Goal: Information Seeking & Learning: Learn about a topic

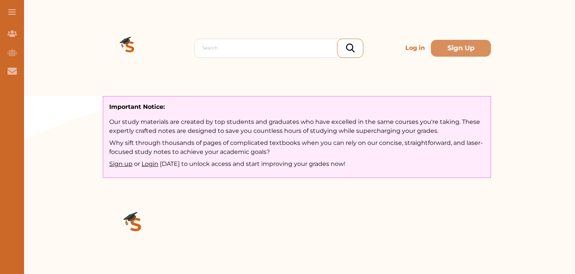
click at [417, 50] on p "Log in" at bounding box center [416, 48] width 26 height 15
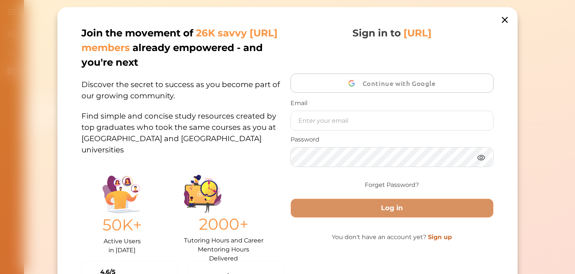
scroll to position [2, 0]
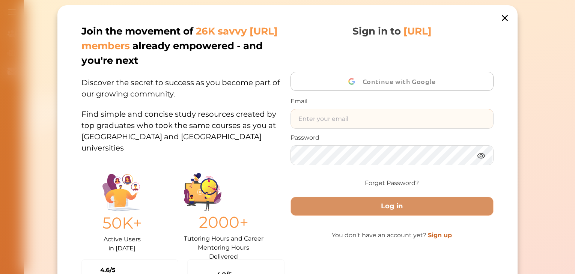
click at [328, 119] on input "text" at bounding box center [392, 118] width 202 height 19
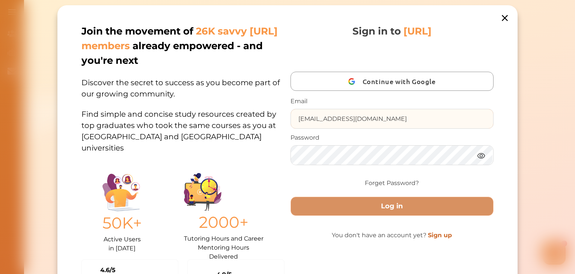
type input "sammyzulu@gmail.com"
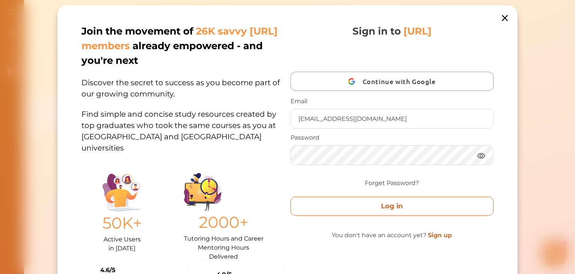
click at [383, 202] on button "Log in" at bounding box center [392, 206] width 203 height 19
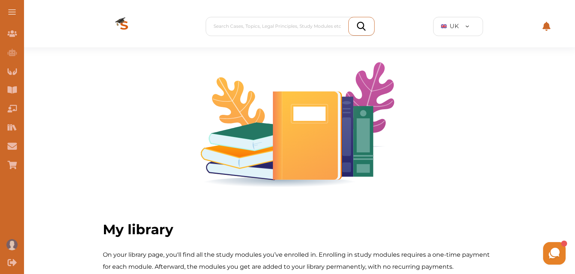
drag, startPoint x: 574, startPoint y: 63, endPoint x: 577, endPoint y: 93, distance: 29.8
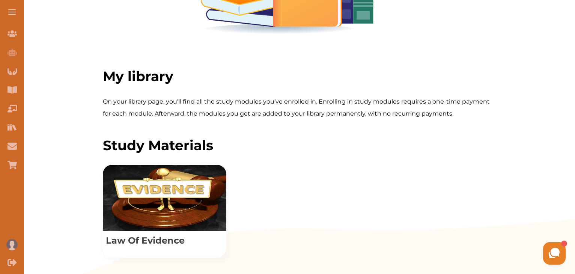
scroll to position [152, 0]
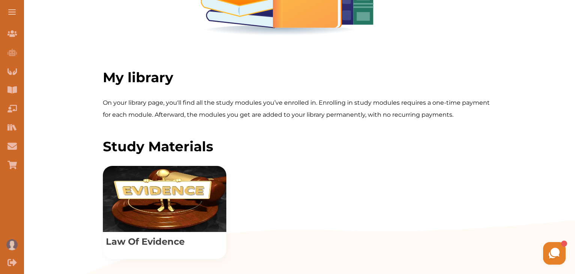
click at [15, 14] on span at bounding box center [12, 14] width 8 height 1
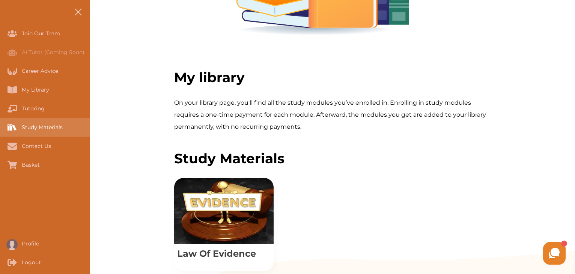
click at [0, 127] on div "Study Materials" at bounding box center [0, 127] width 0 height 19
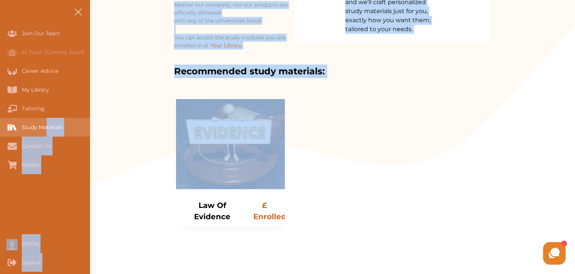
drag, startPoint x: 170, startPoint y: 213, endPoint x: 42, endPoint y: 134, distance: 150.5
click at [42, 134] on div "Join Our Team AI Tutor (Coming Soon) Career Advice My Library Tutoring Study Ma…" at bounding box center [287, 235] width 575 height 757
click at [146, 170] on div "Choose Study Module below: Study Module Neither our company, nor our products a…" at bounding box center [332, 106] width 485 height 403
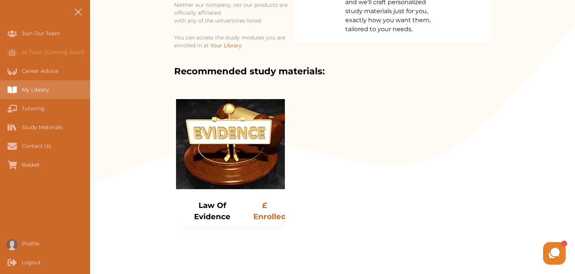
click at [0, 88] on div "My Library" at bounding box center [0, 89] width 0 height 19
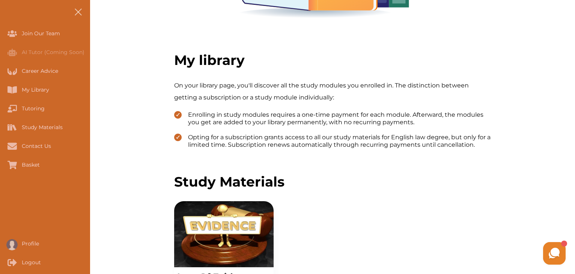
scroll to position [145, 0]
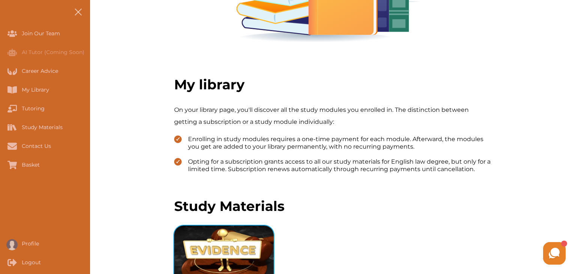
click at [227, 238] on img "View study module: Law Of Evidence" at bounding box center [224, 259] width 100 height 66
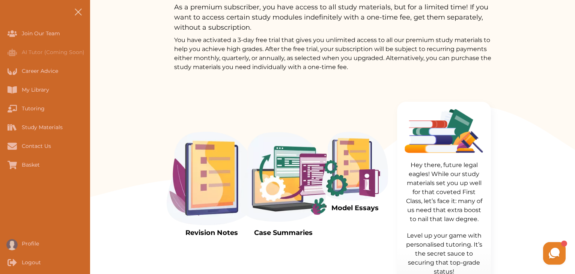
click at [276, 209] on img at bounding box center [284, 179] width 90 height 94
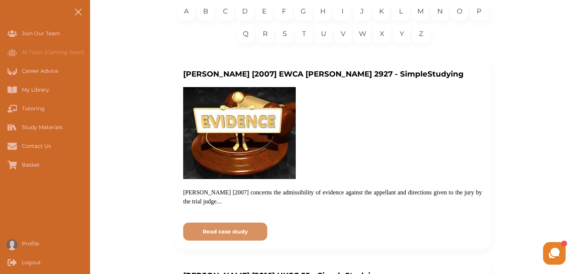
scroll to position [150, 0]
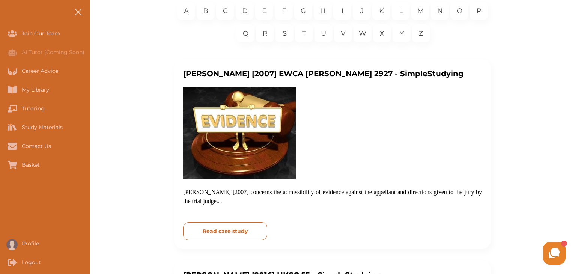
click at [215, 233] on p "Read case study" at bounding box center [225, 232] width 45 height 8
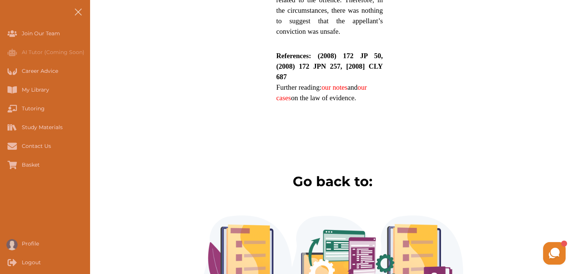
scroll to position [987, 0]
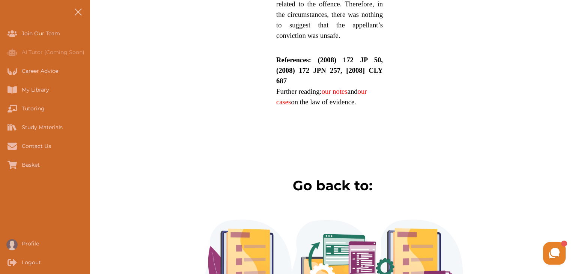
click at [337, 91] on link "our notes" at bounding box center [335, 92] width 26 height 8
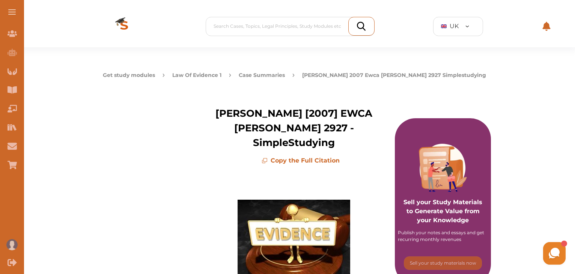
click at [143, 76] on button "Get study modules" at bounding box center [129, 75] width 52 height 8
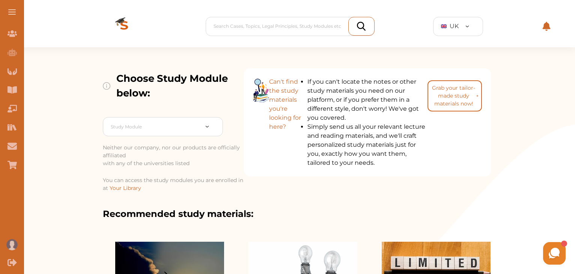
click at [126, 189] on span "Your Library" at bounding box center [126, 188] width 32 height 7
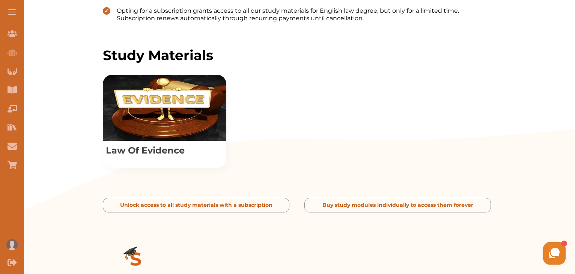
scroll to position [298, 0]
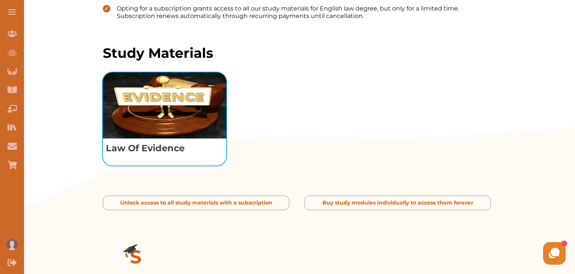
click at [156, 127] on img "View study module: Law Of Evidence" at bounding box center [165, 105] width 124 height 66
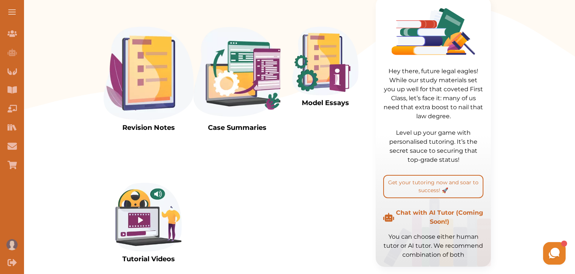
scroll to position [252, 0]
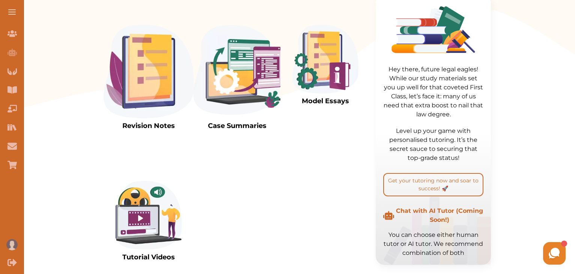
click at [240, 83] on img at bounding box center [237, 72] width 90 height 94
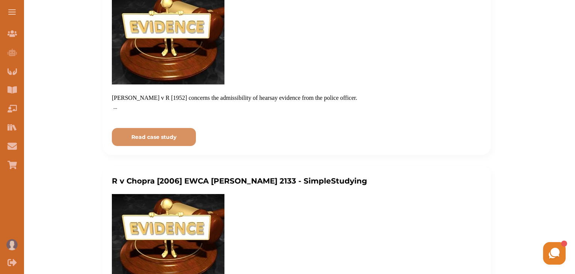
scroll to position [1660, 0]
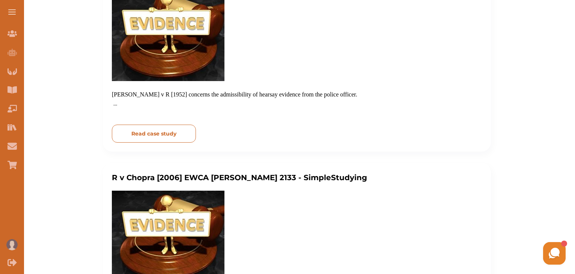
click at [149, 140] on button "Read case study" at bounding box center [154, 134] width 84 height 18
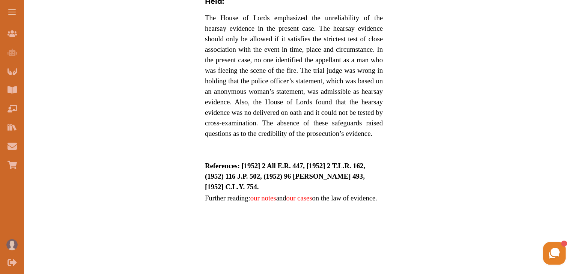
scroll to position [515, 0]
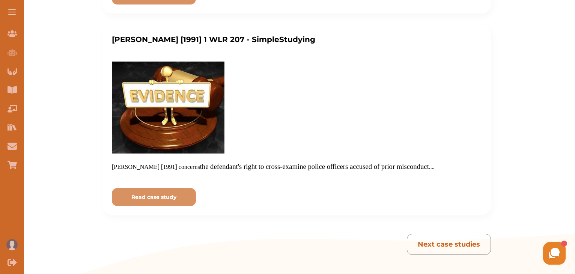
scroll to position [2407, 0]
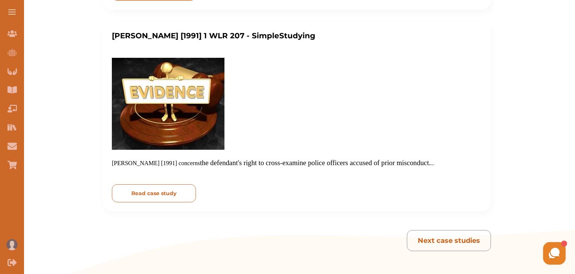
click at [144, 195] on p "Read case study" at bounding box center [153, 194] width 45 height 8
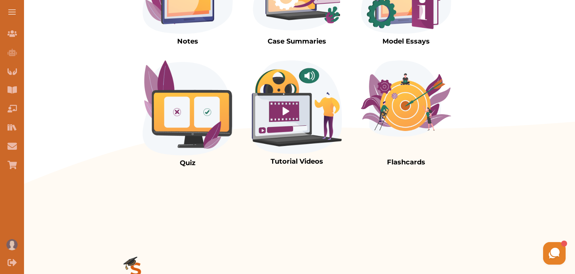
scroll to position [971, 0]
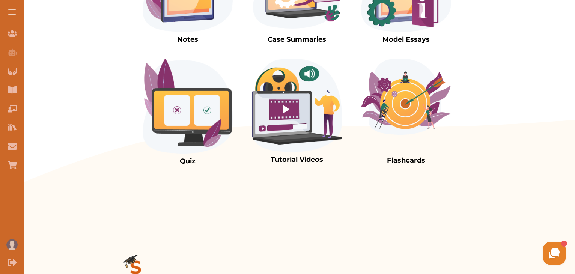
click at [403, 127] on img at bounding box center [406, 97] width 90 height 76
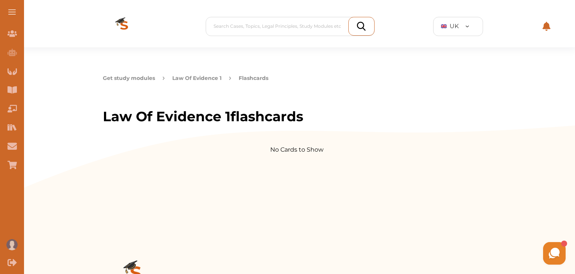
click at [189, 81] on button "Law Of Evidence 1" at bounding box center [196, 78] width 49 height 8
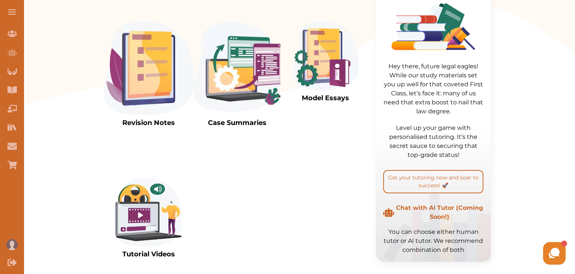
scroll to position [257, 0]
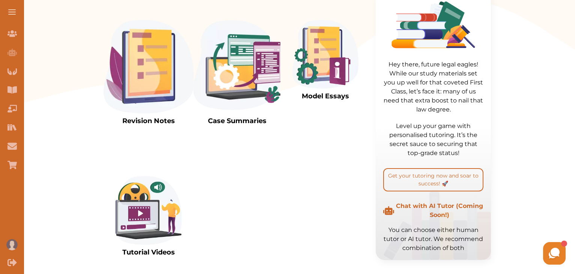
click at [239, 85] on img at bounding box center [237, 67] width 90 height 94
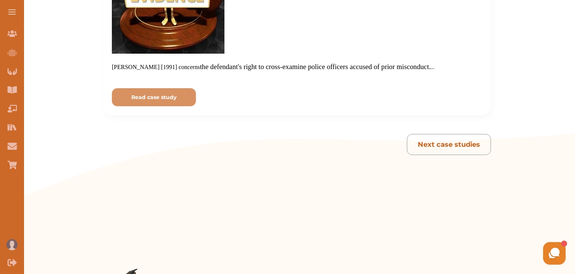
scroll to position [2463, 0]
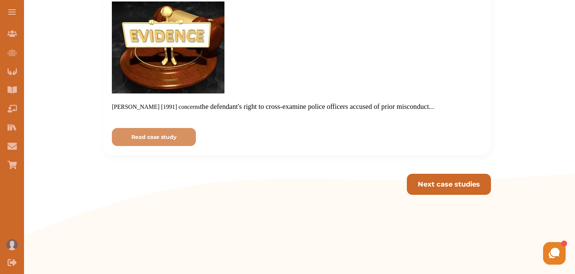
click at [449, 189] on button "Next case studies" at bounding box center [449, 184] width 84 height 21
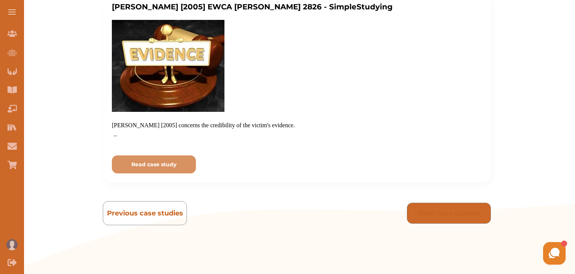
scroll to position [2439, 0]
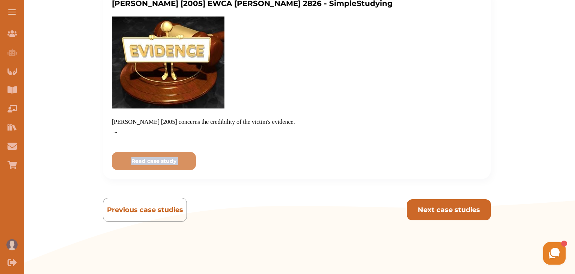
click at [461, 207] on p "Next case studies" at bounding box center [449, 210] width 62 height 10
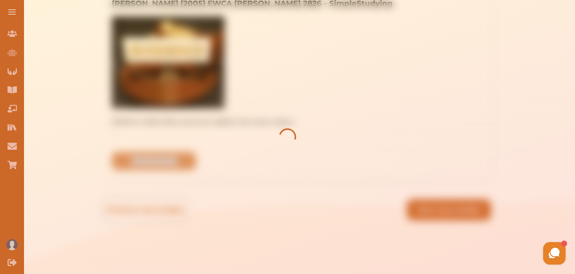
scroll to position [2445, 0]
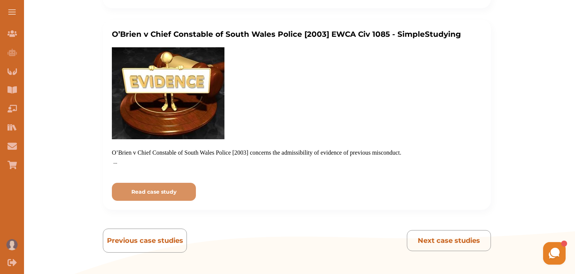
scroll to position [2425, 0]
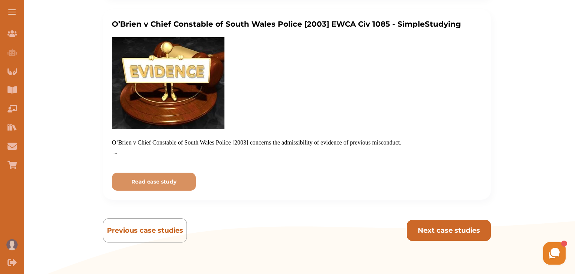
click at [454, 234] on p "Next case studies" at bounding box center [449, 231] width 62 height 10
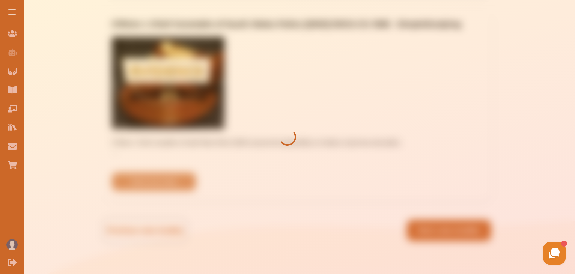
click at [454, 234] on div at bounding box center [287, 137] width 575 height 274
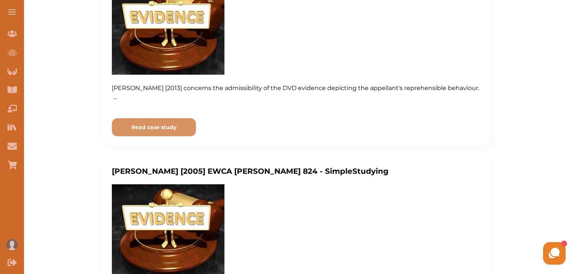
scroll to position [1057, 0]
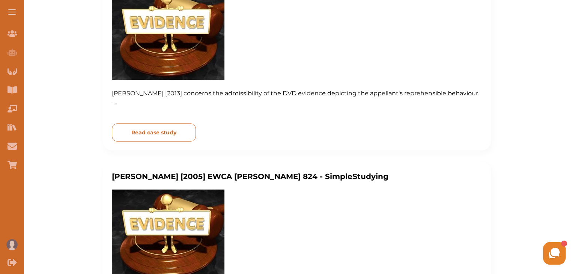
click at [168, 135] on p "Read case study" at bounding box center [153, 133] width 45 height 8
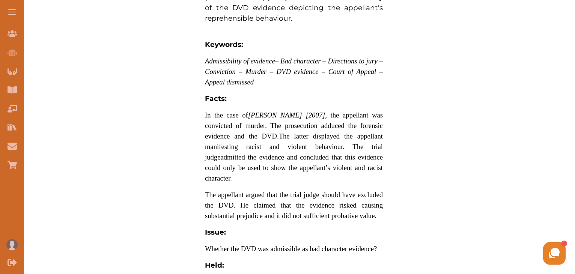
scroll to position [346, 0]
